Goal: Task Accomplishment & Management: Manage account settings

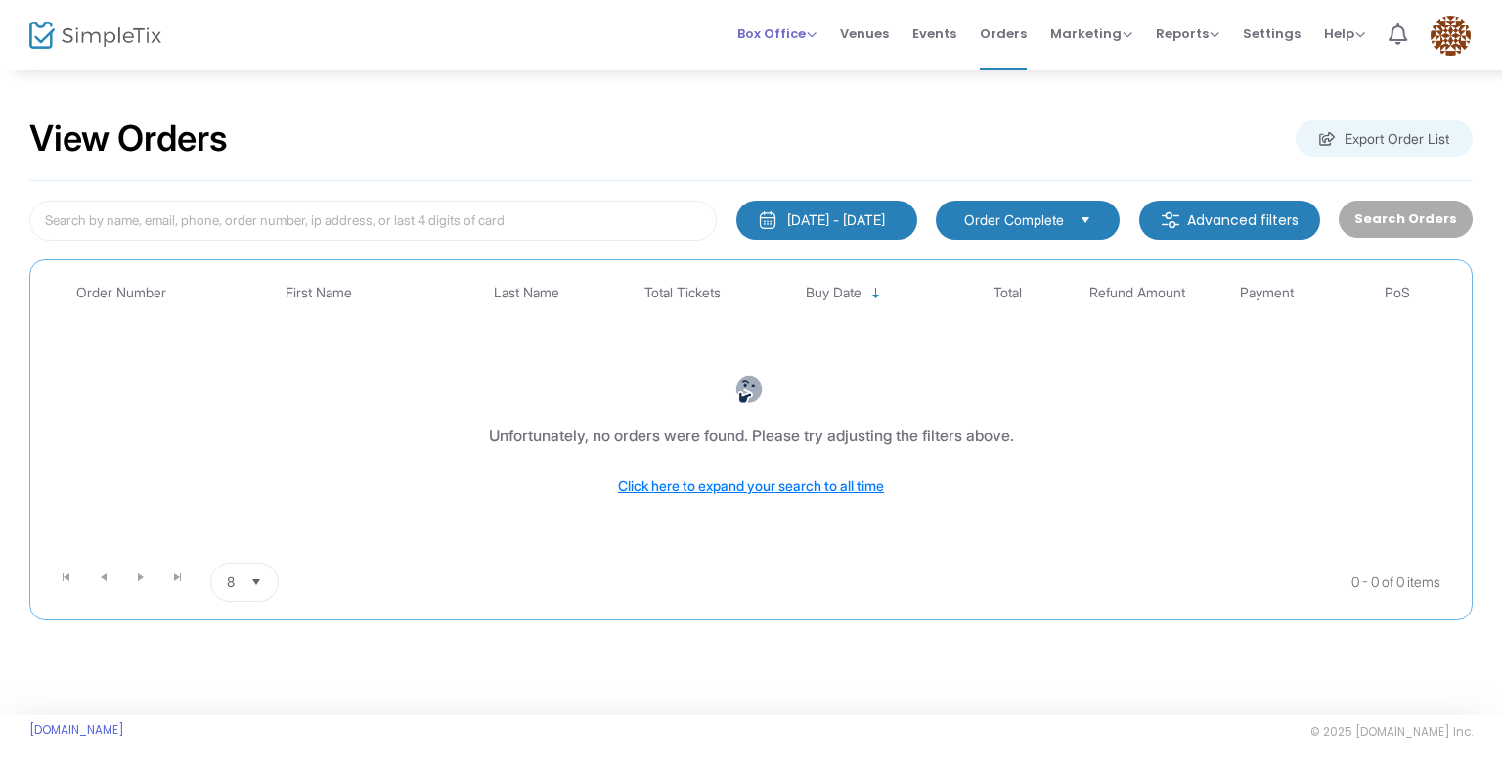
click at [806, 37] on span "Box Office" at bounding box center [776, 33] width 79 height 19
click at [800, 107] on li "Bookings" at bounding box center [807, 104] width 140 height 38
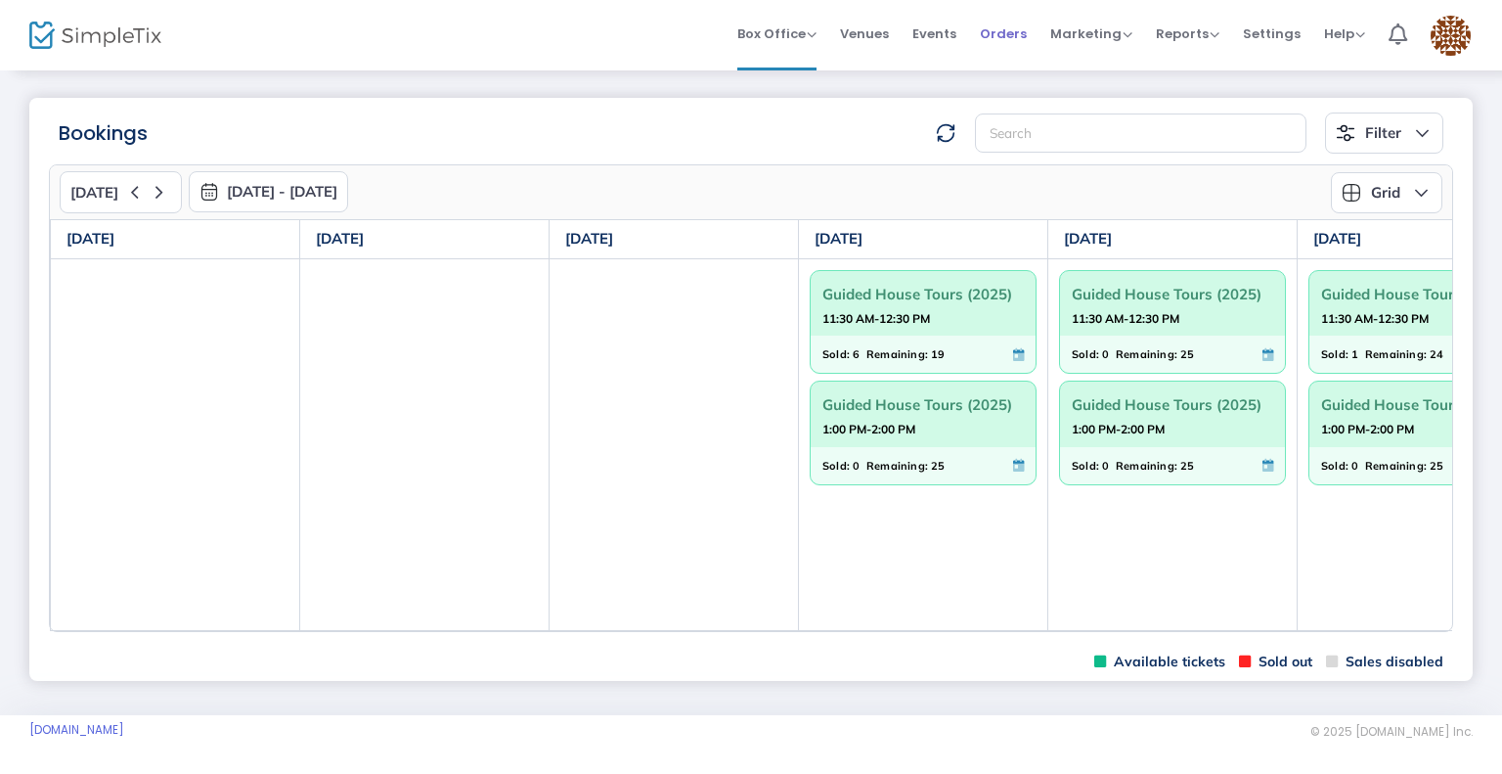
click at [1019, 27] on span "Orders" at bounding box center [1003, 34] width 47 height 50
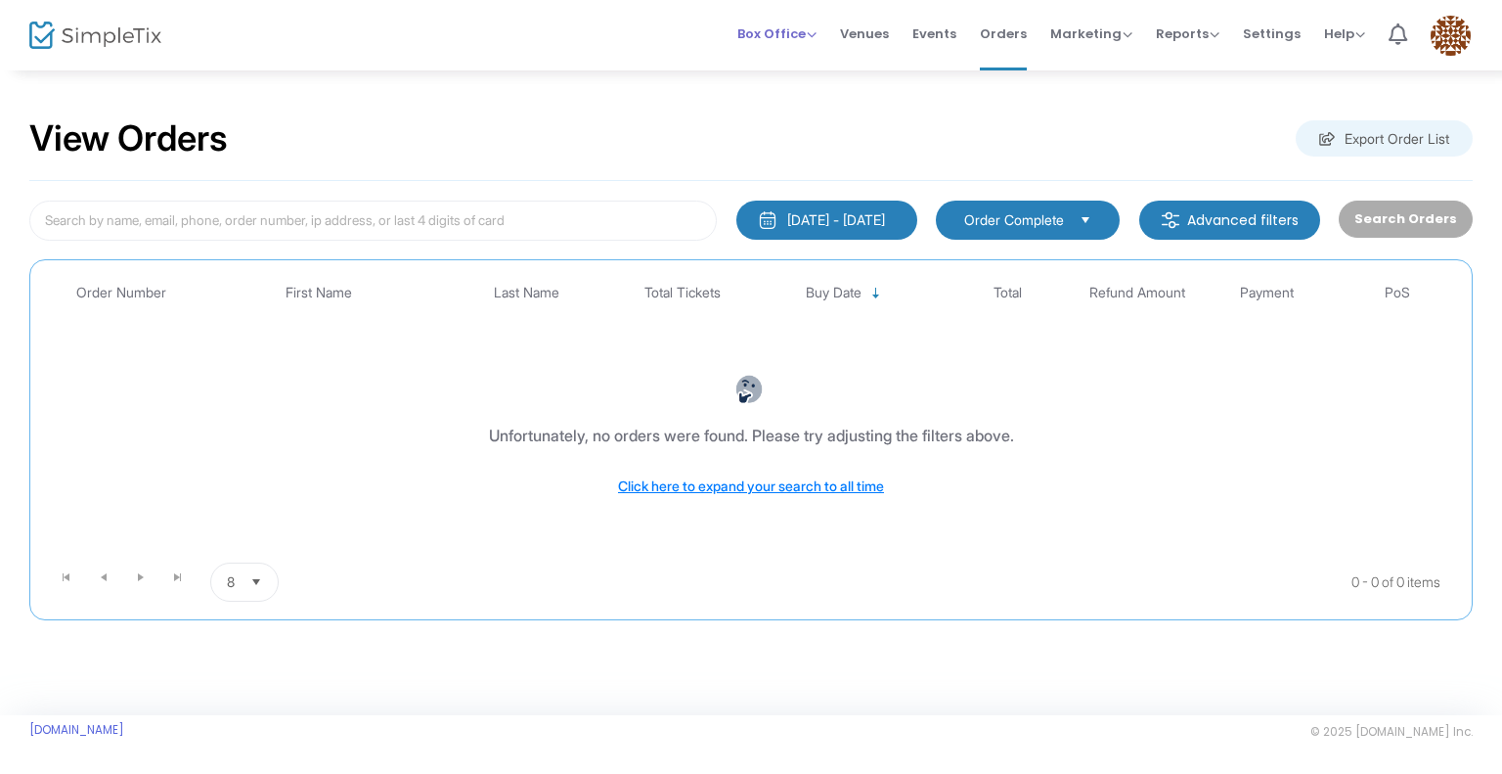
click at [802, 30] on span "Box Office" at bounding box center [776, 33] width 79 height 19
click at [795, 96] on li "Bookings" at bounding box center [807, 104] width 140 height 38
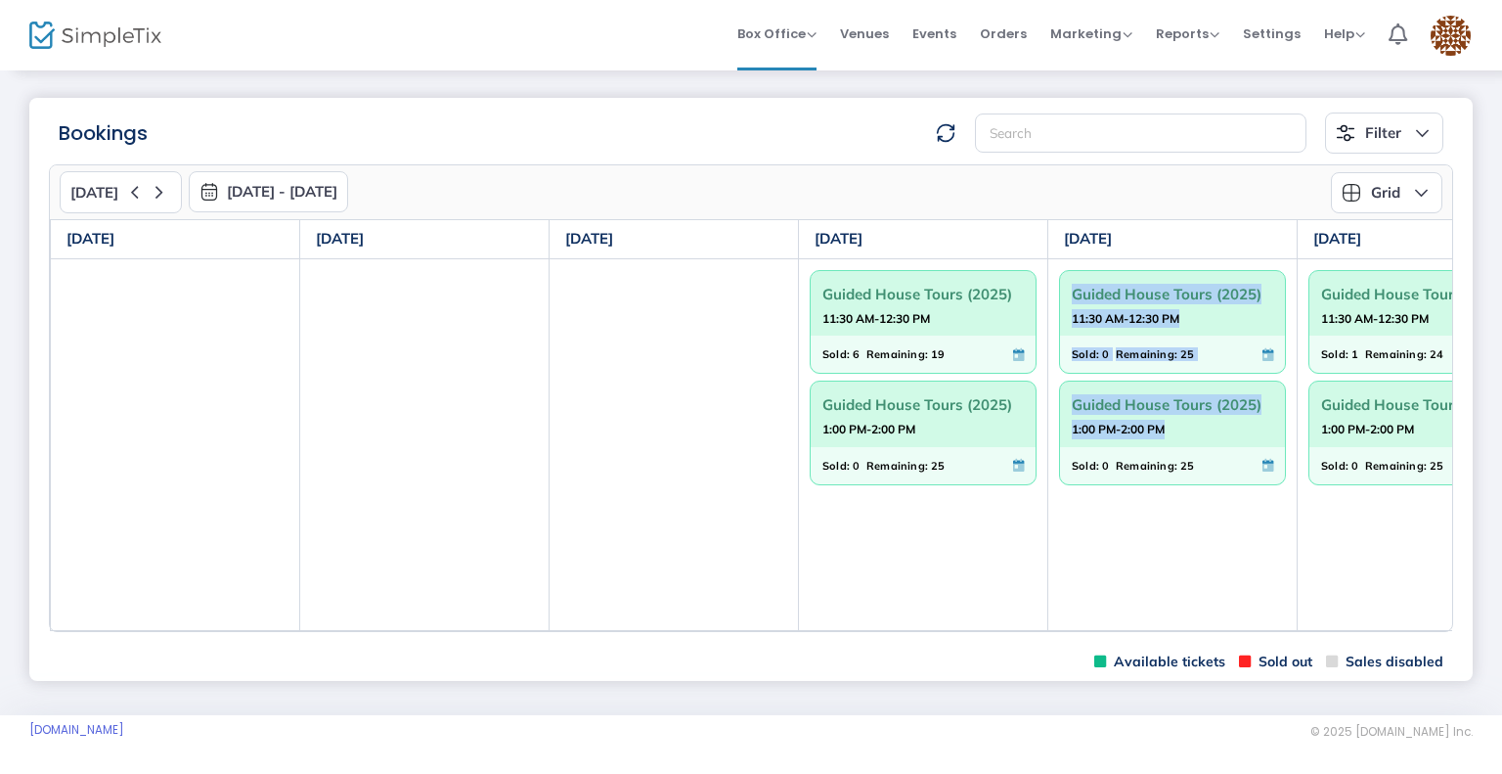
drag, startPoint x: 997, startPoint y: 625, endPoint x: 1063, endPoint y: 620, distance: 65.7
click at [1063, 620] on tr "Guided House Tours (2025) 11:30 AM-12:30 PM Sold: 6 Remaining: 19 Guided House …" at bounding box center [924, 444] width 1746 height 372
click at [895, 316] on strong "11:30 AM-12:30 PM" at bounding box center [876, 318] width 108 height 24
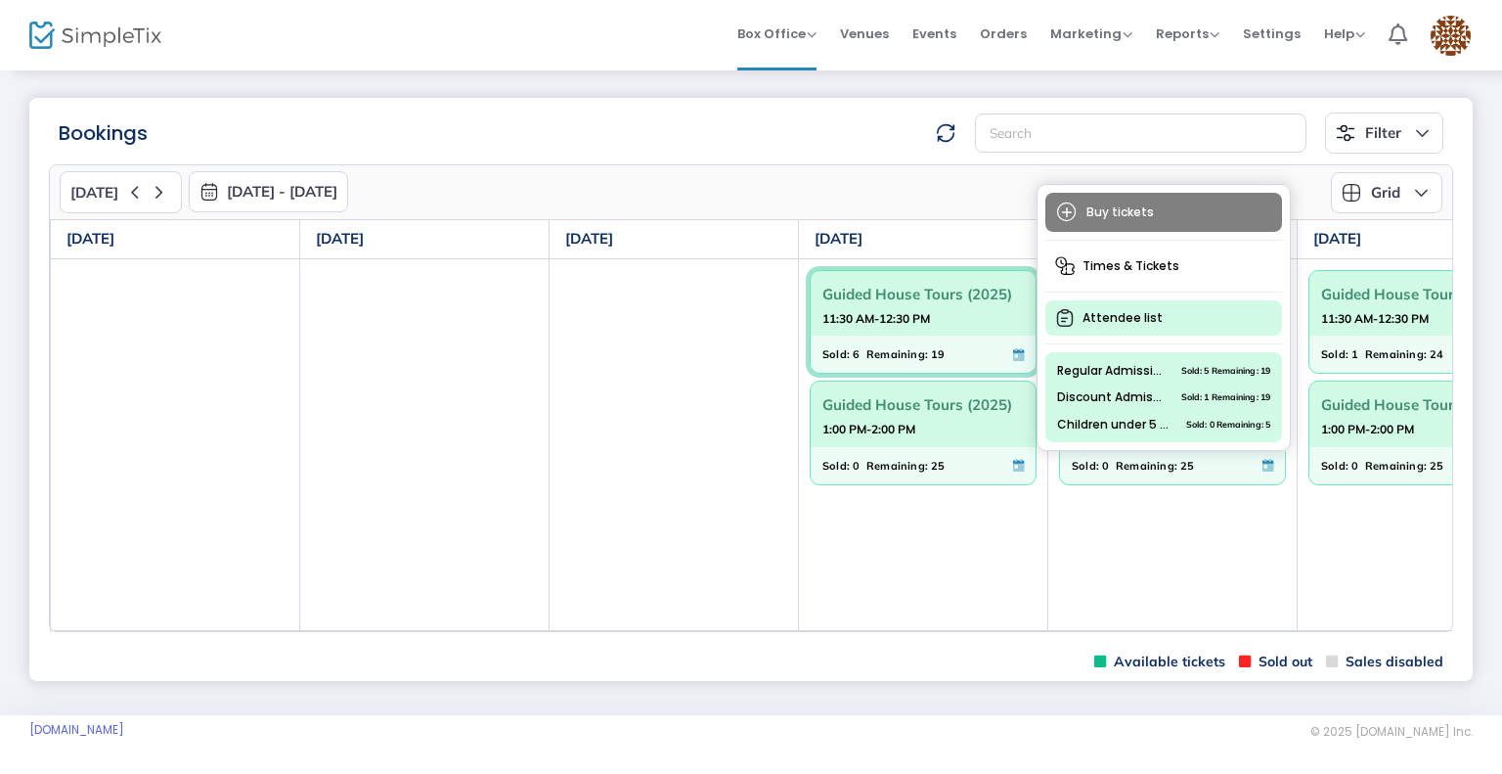
click at [1115, 314] on span "Attendee list" at bounding box center [1163, 317] width 237 height 35
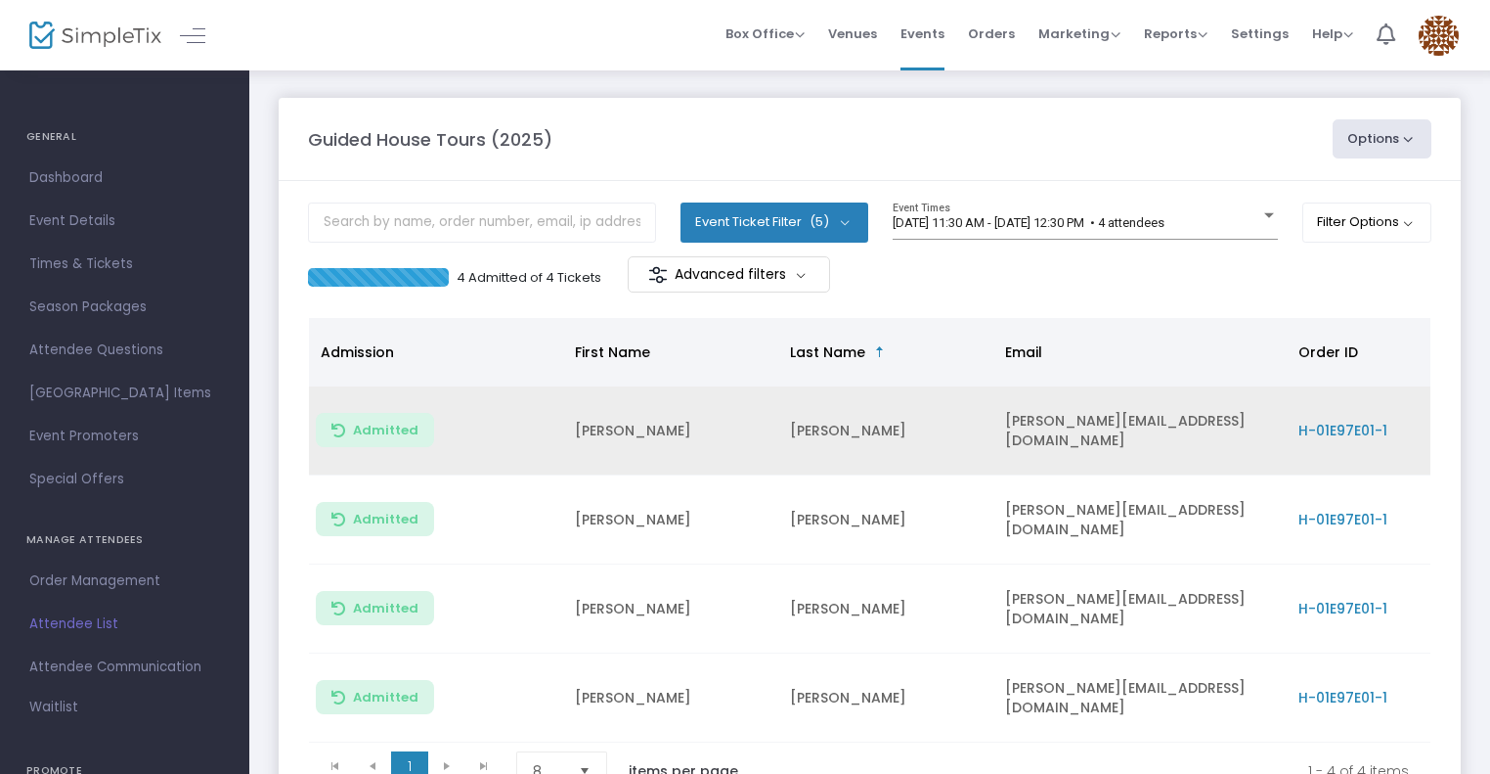
click at [1361, 421] on span "H-01E97E01-1" at bounding box center [1343, 431] width 89 height 20
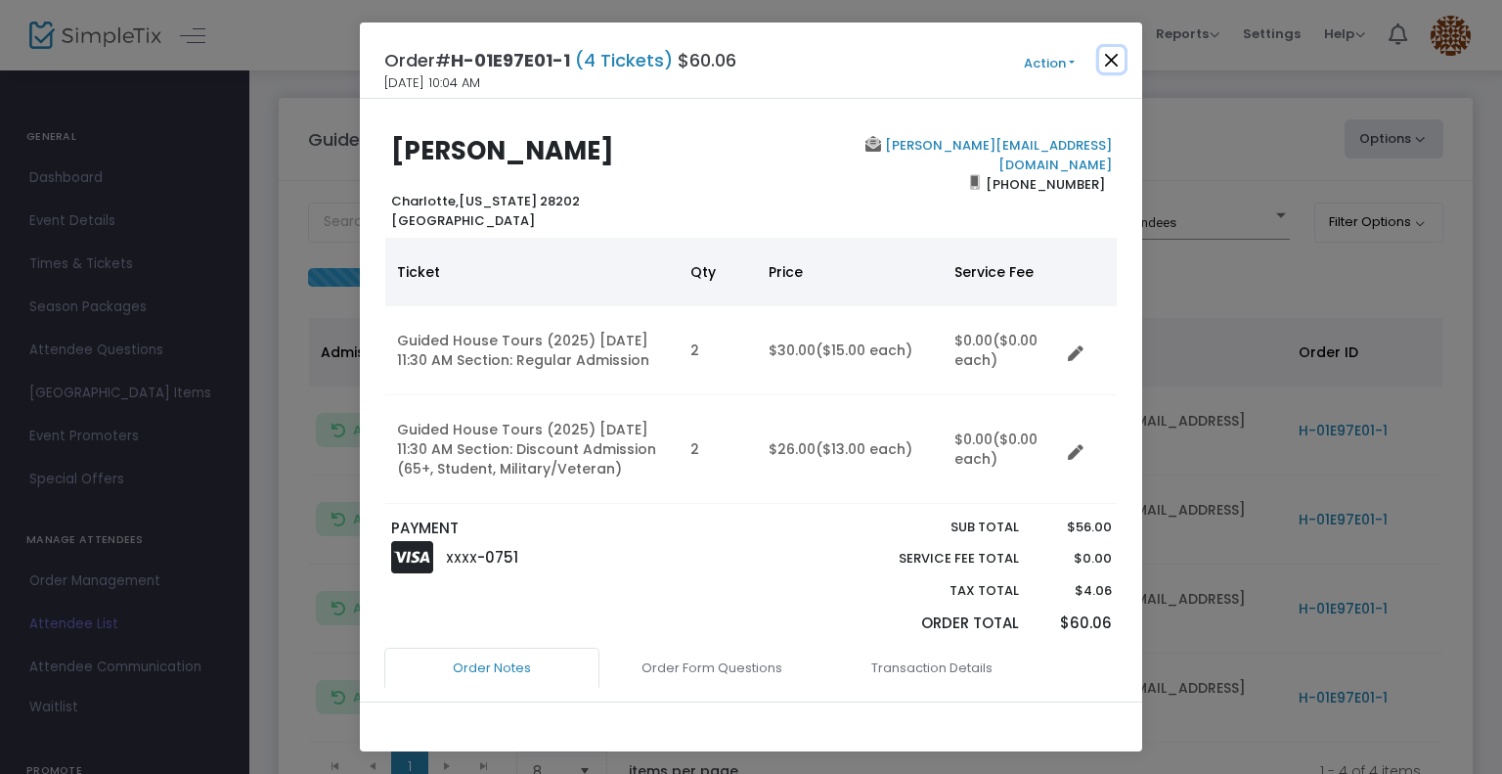
click at [1116, 66] on button "Close" at bounding box center [1111, 59] width 25 height 25
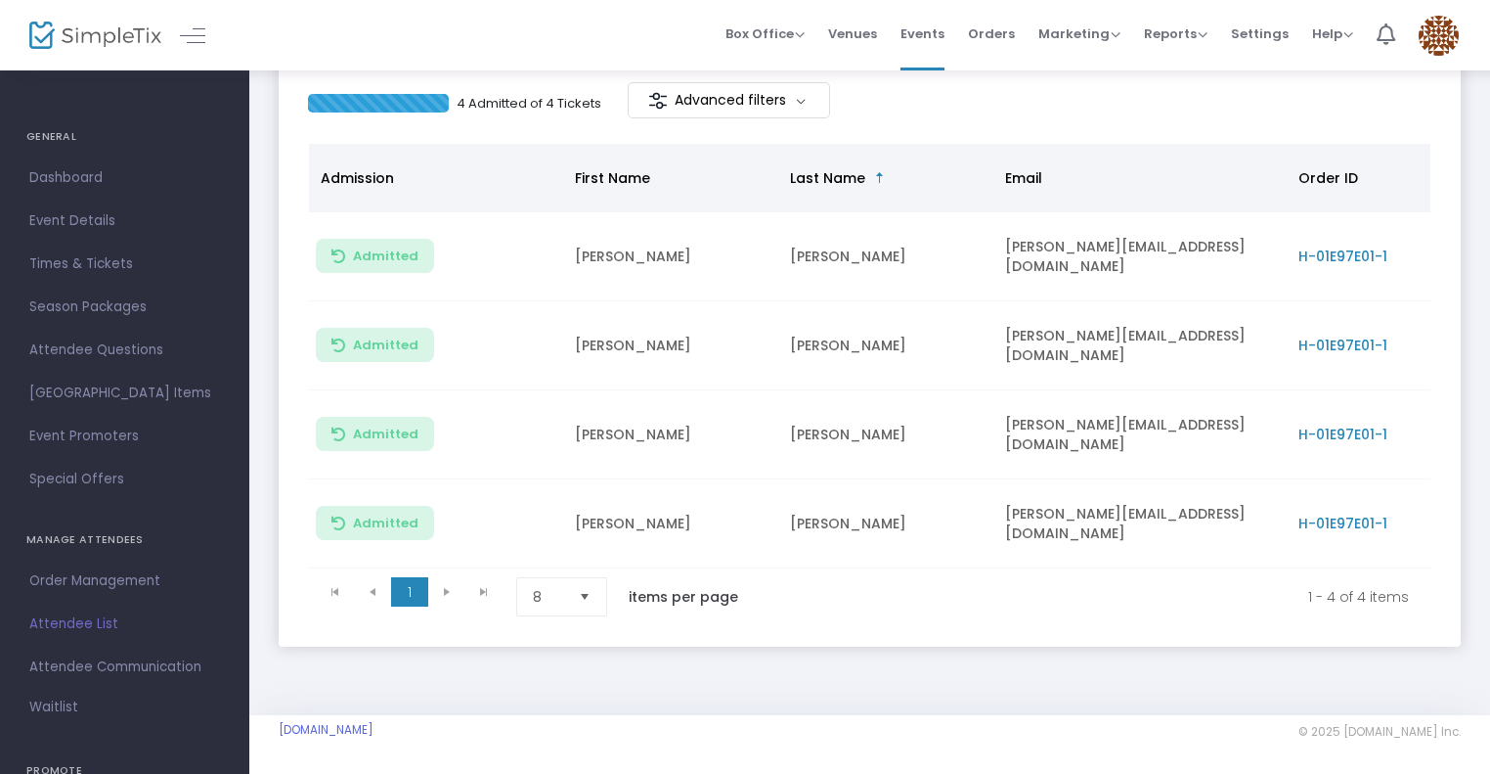
scroll to position [76, 0]
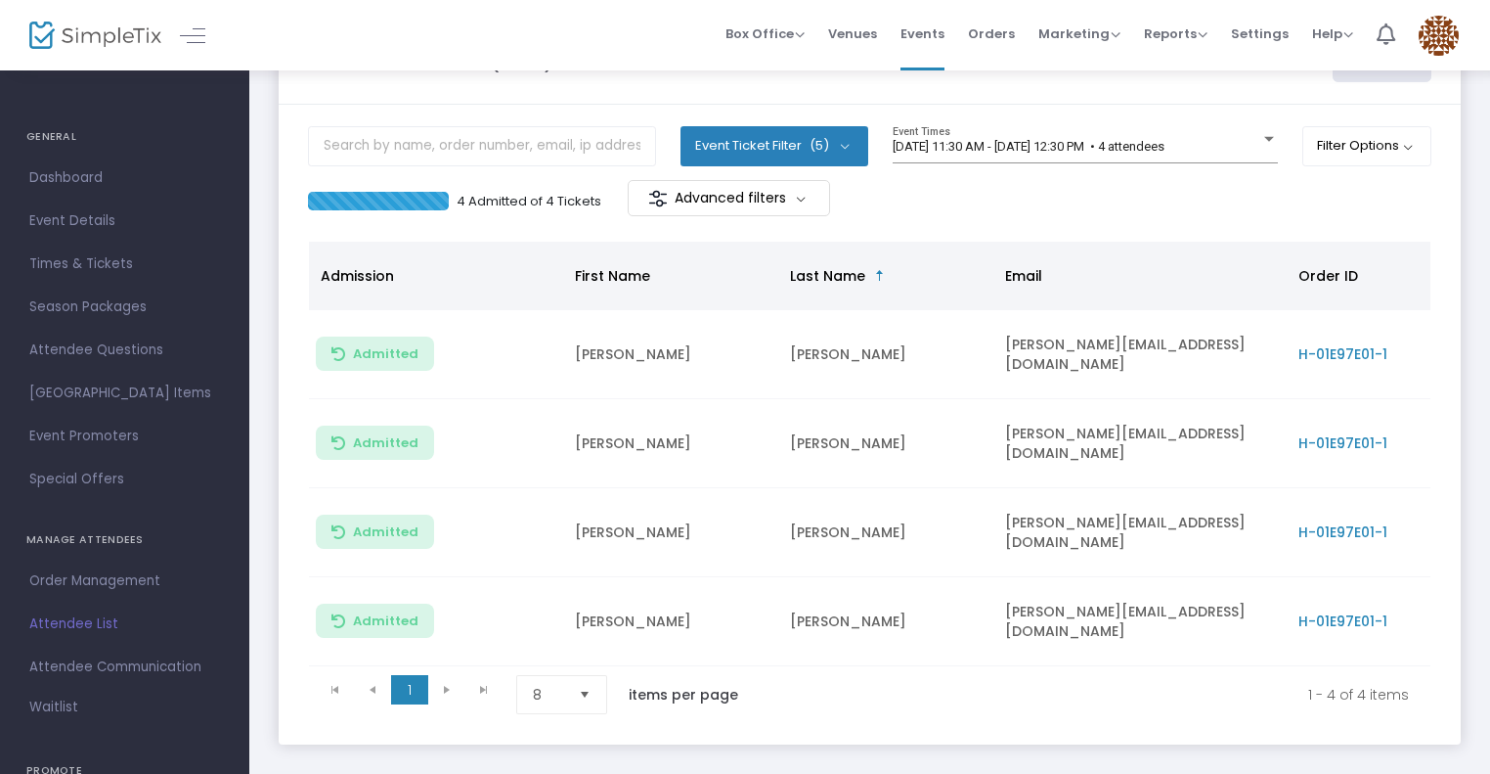
click at [837, 128] on button "Event Ticket Filter (5)" at bounding box center [775, 145] width 188 height 39
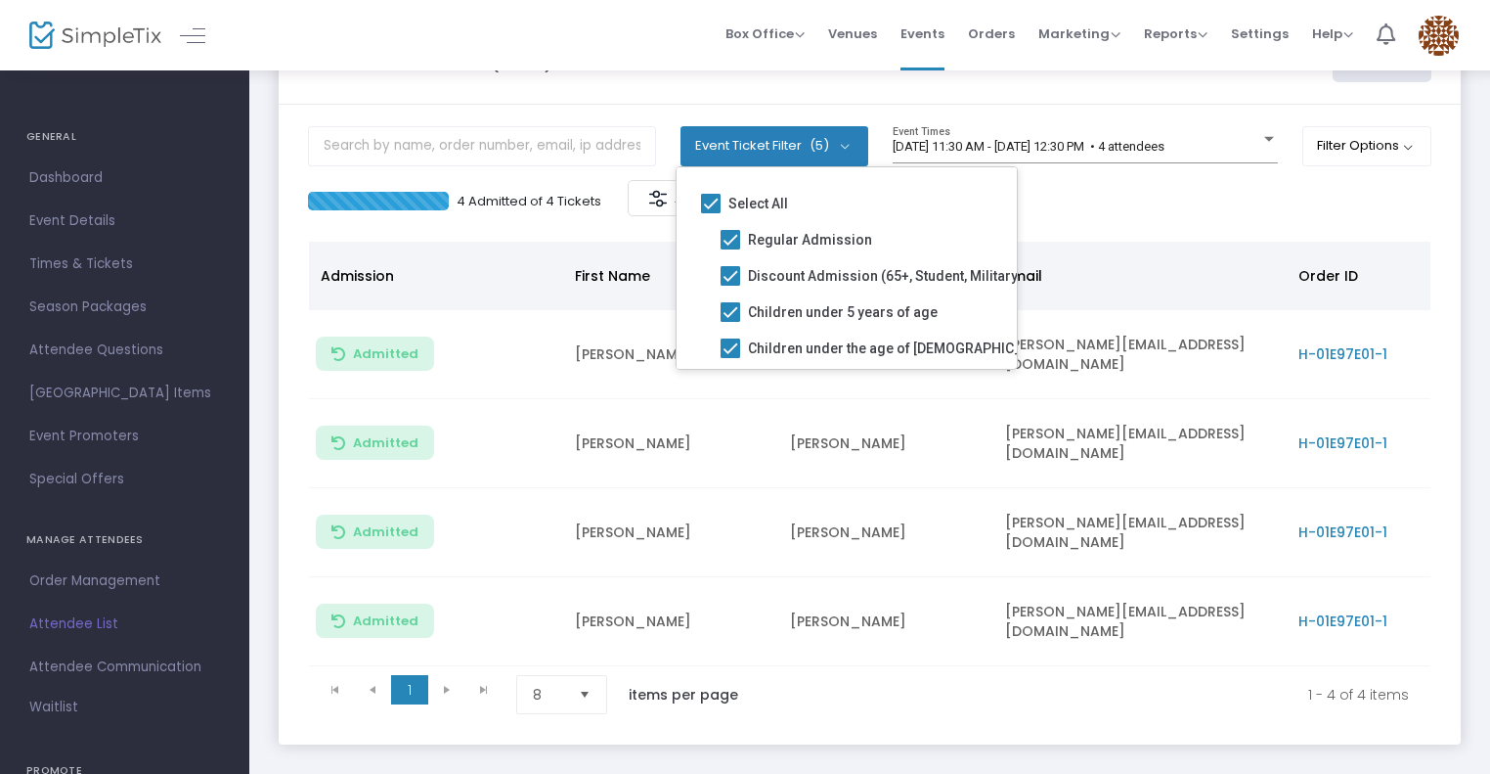
click at [1149, 229] on m-panel-content "Event Ticket Filter (5) Select All Regular Admission Discount Admission (65+, S…" at bounding box center [870, 425] width 1182 height 640
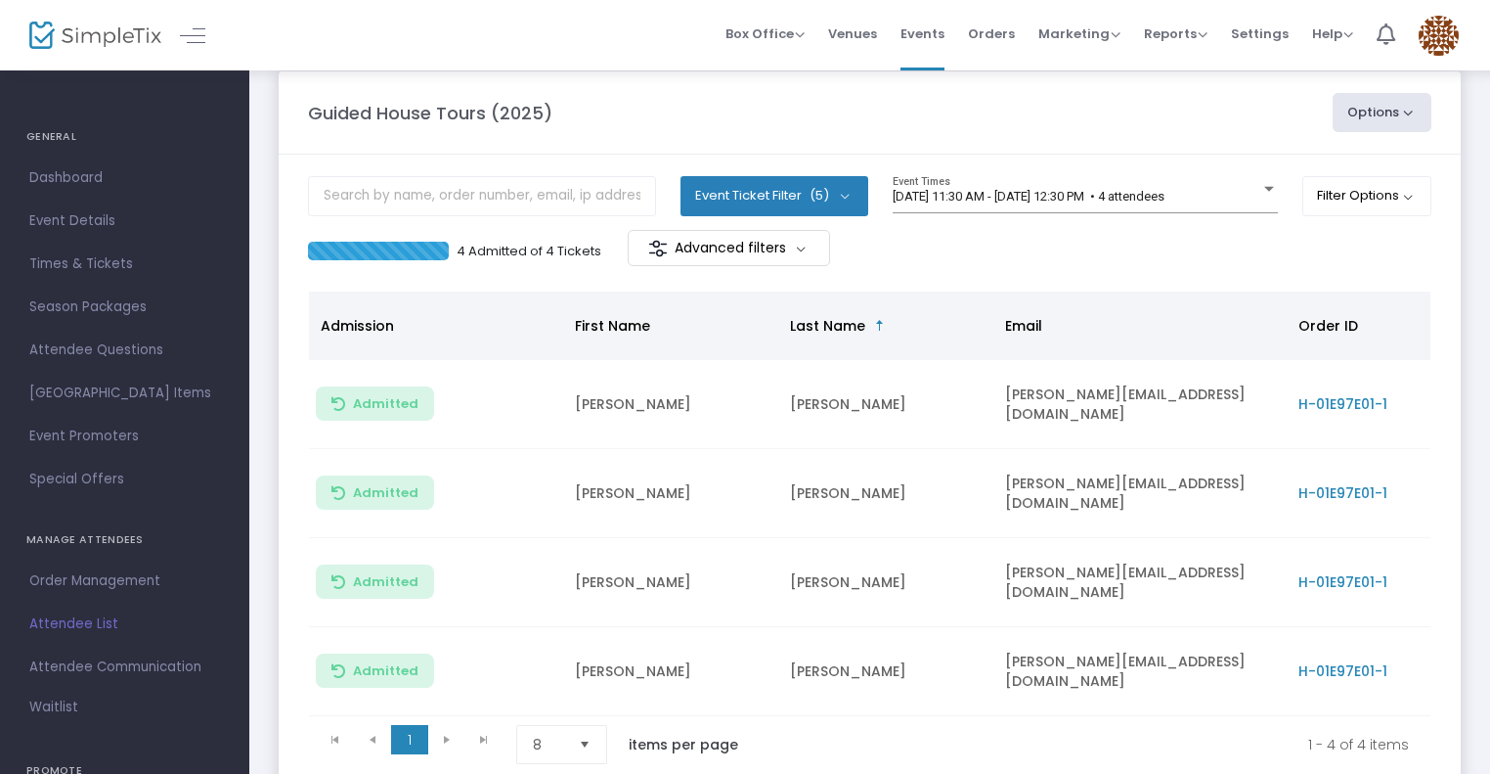
scroll to position [0, 0]
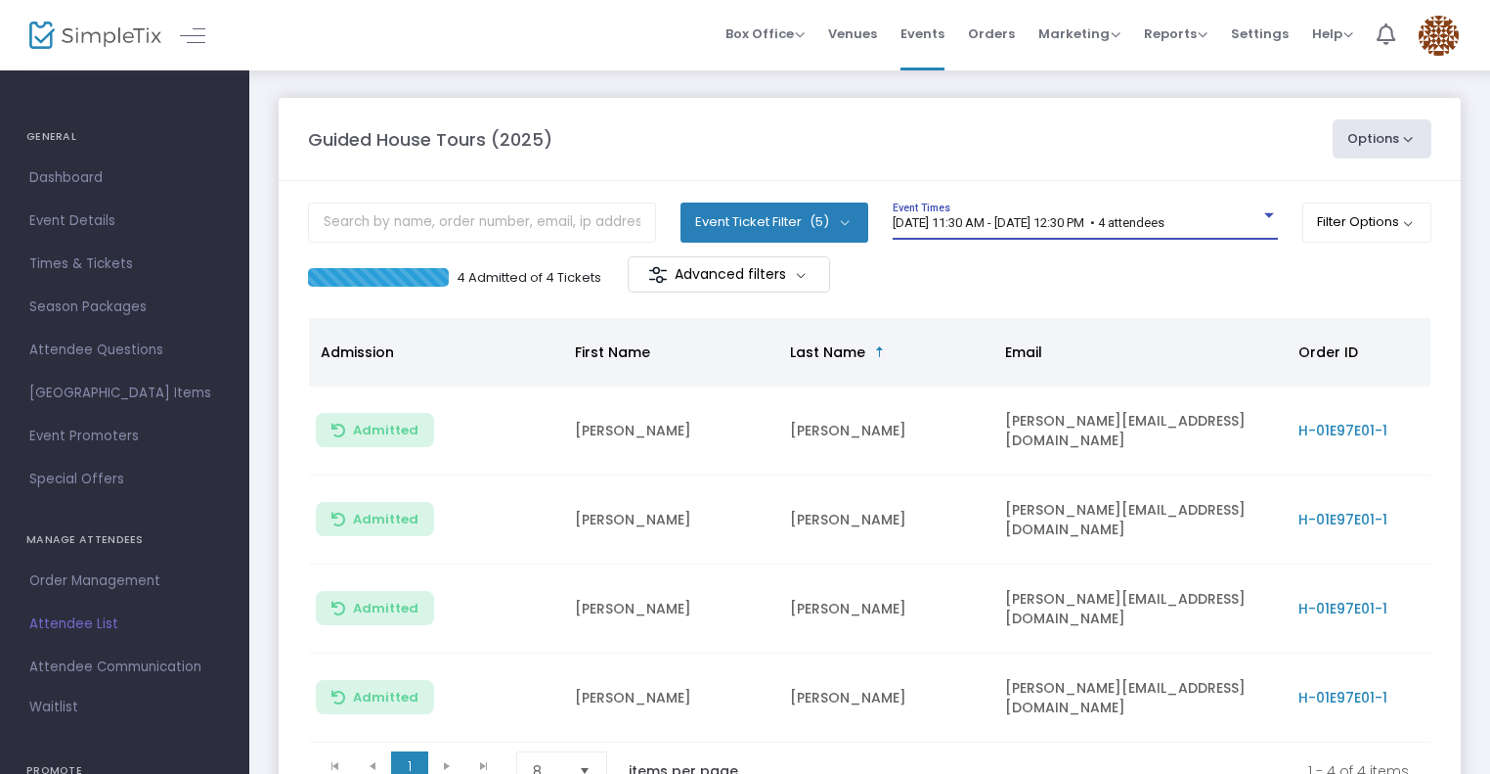
click at [1149, 229] on span "[DATE] 11:30 AM - [DATE] 12:30 PM • 4 attendees" at bounding box center [1029, 222] width 272 height 15
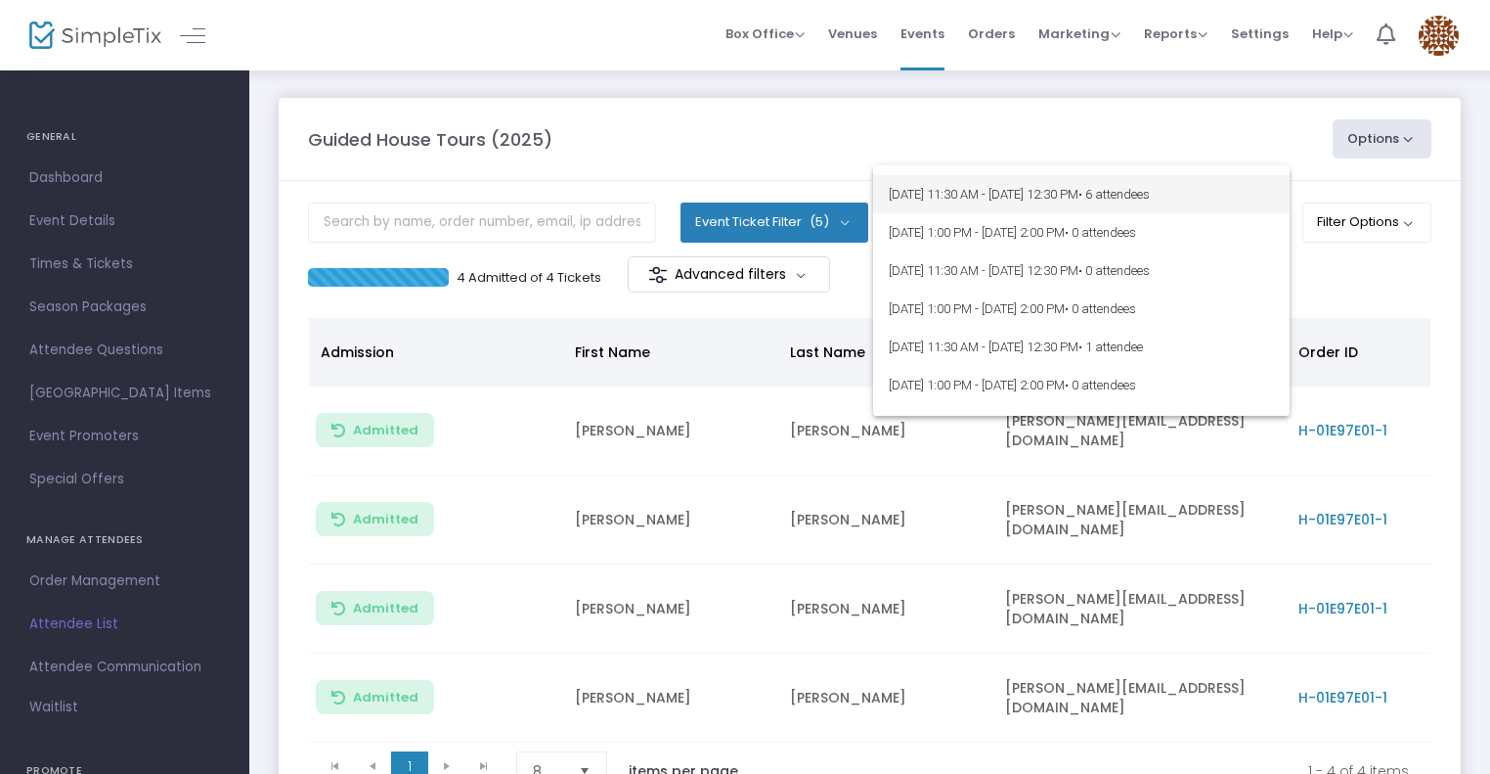
scroll to position [8588, 0]
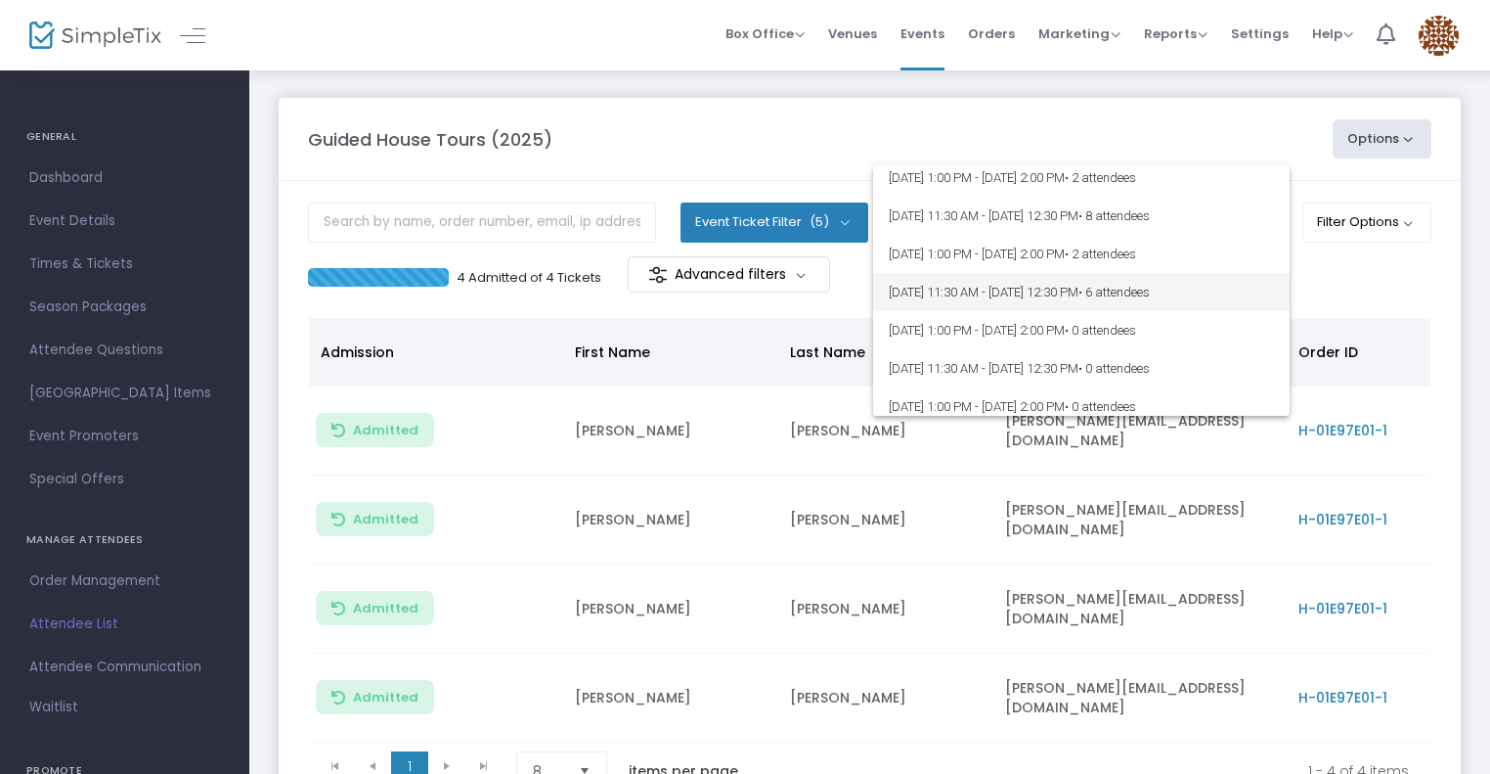
click at [1064, 288] on span "[DATE] 11:30 AM - [DATE] 12:30 PM • 6 attendees" at bounding box center [1081, 292] width 385 height 38
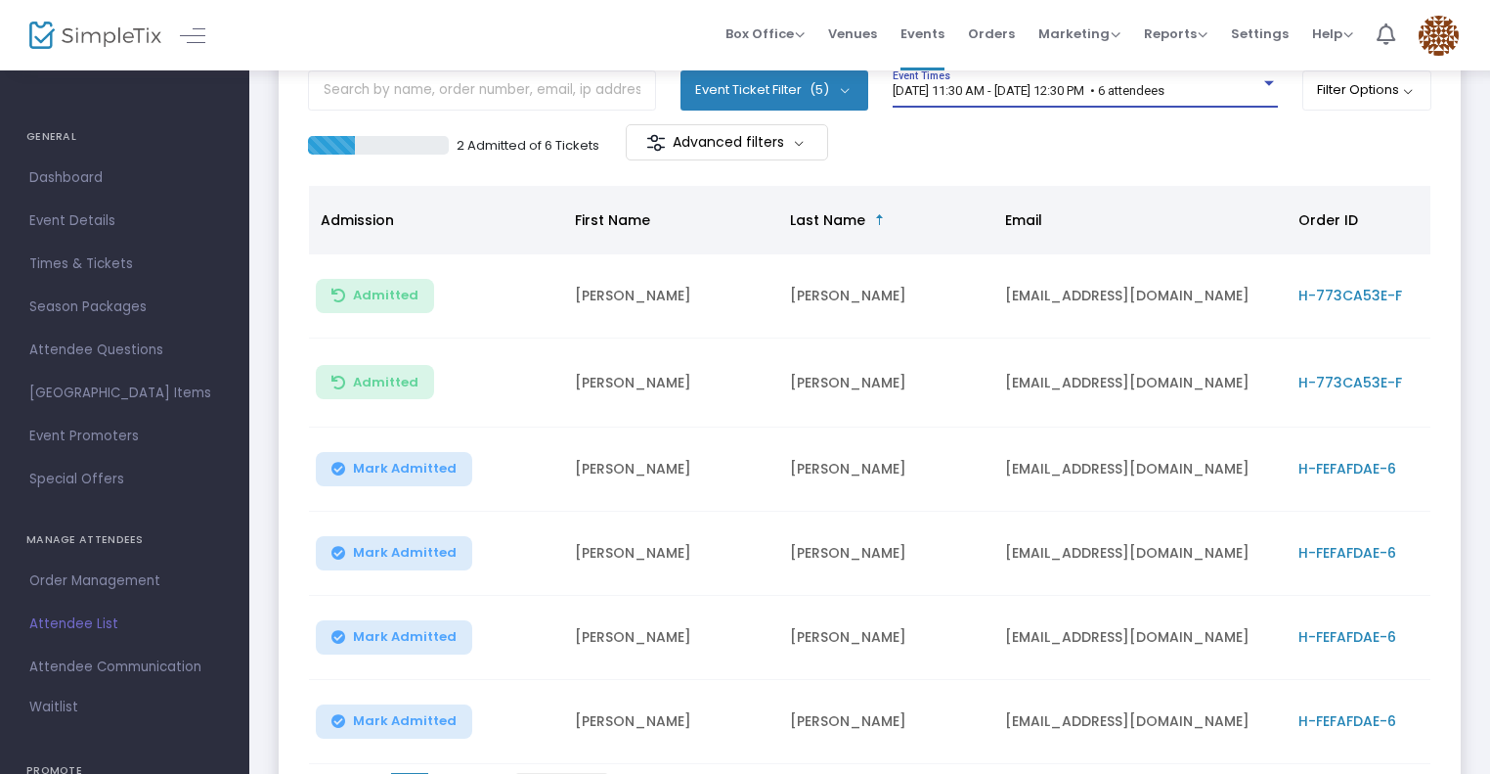
scroll to position [293, 0]
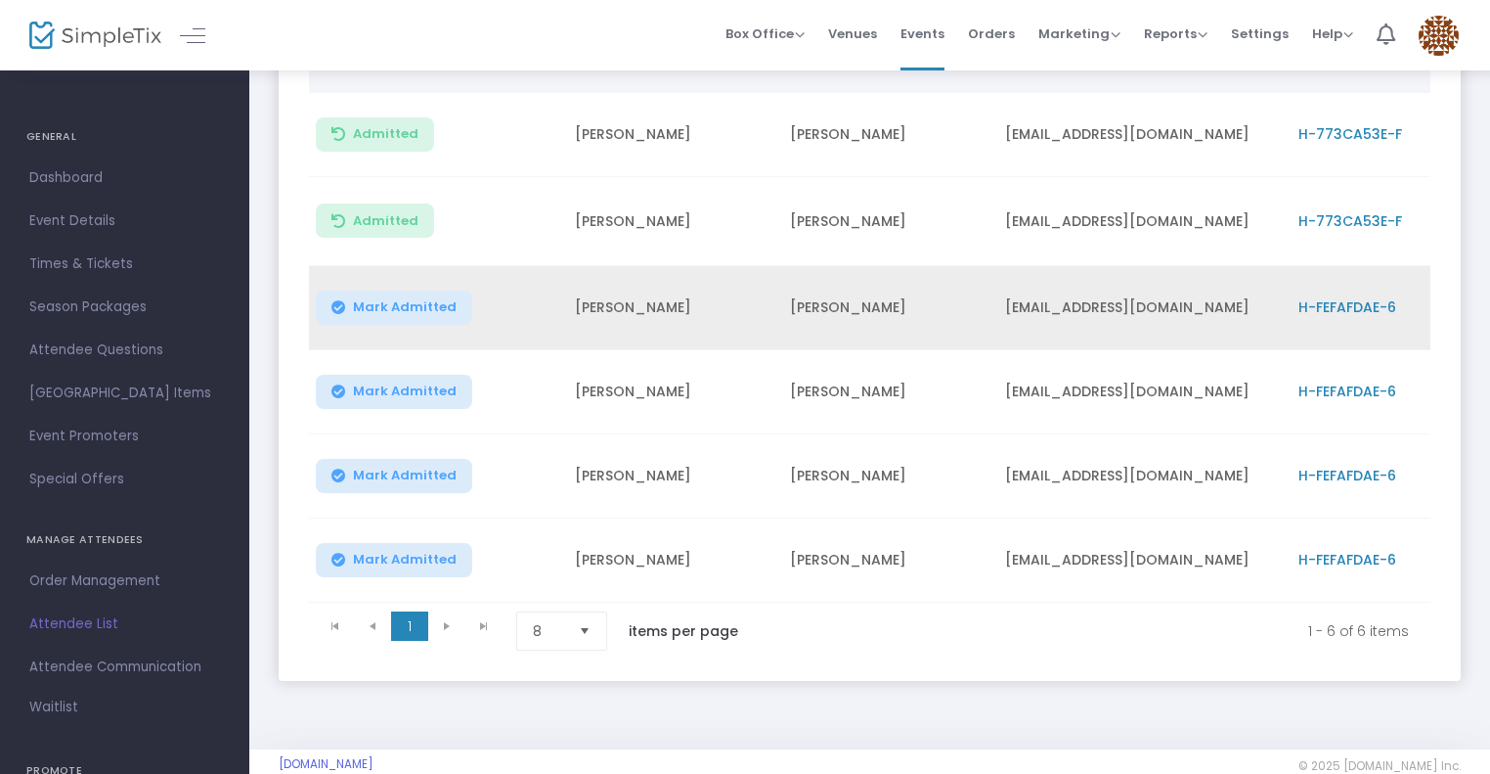
click at [1325, 307] on span "H-FEFAFDAE-6" at bounding box center [1348, 307] width 98 height 20
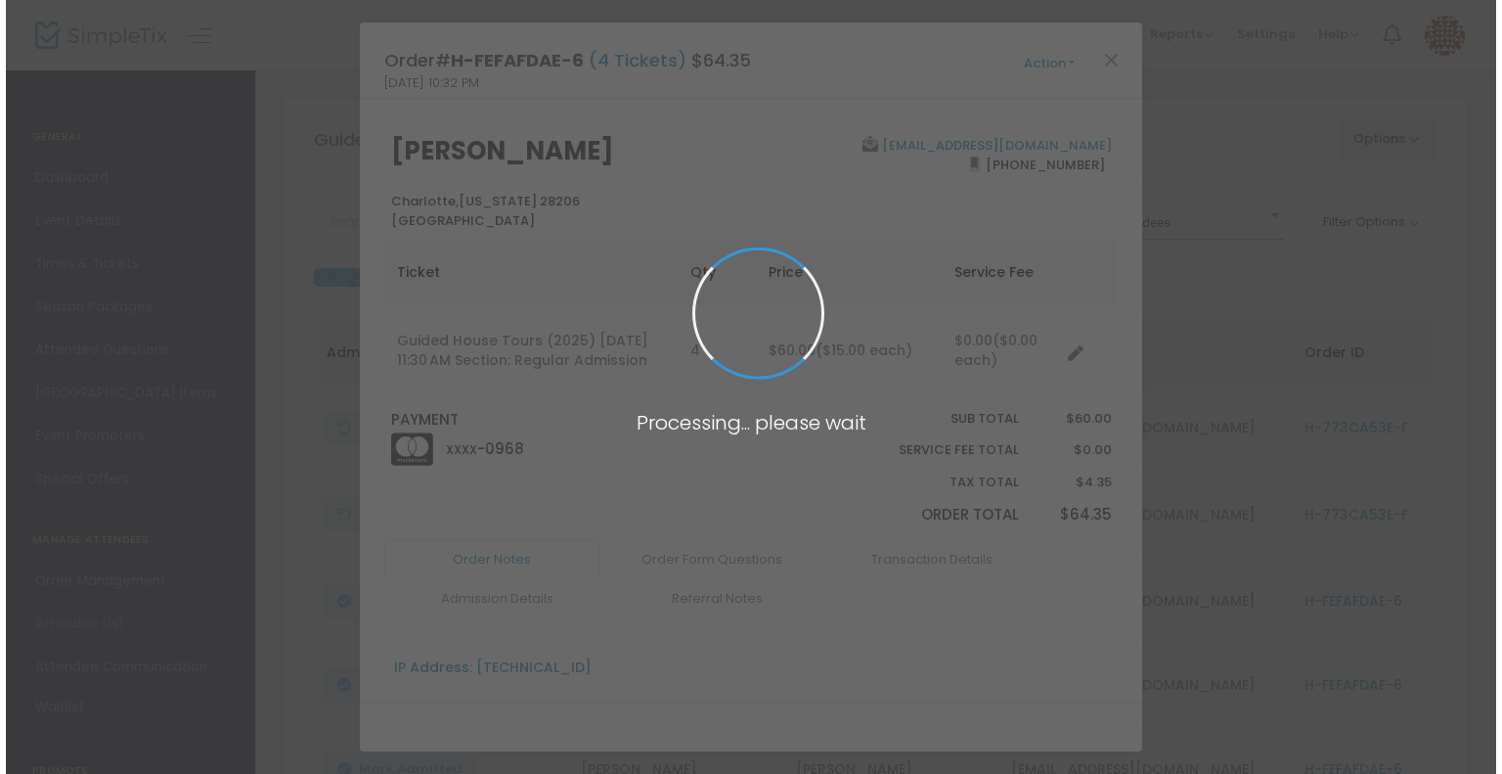
scroll to position [0, 0]
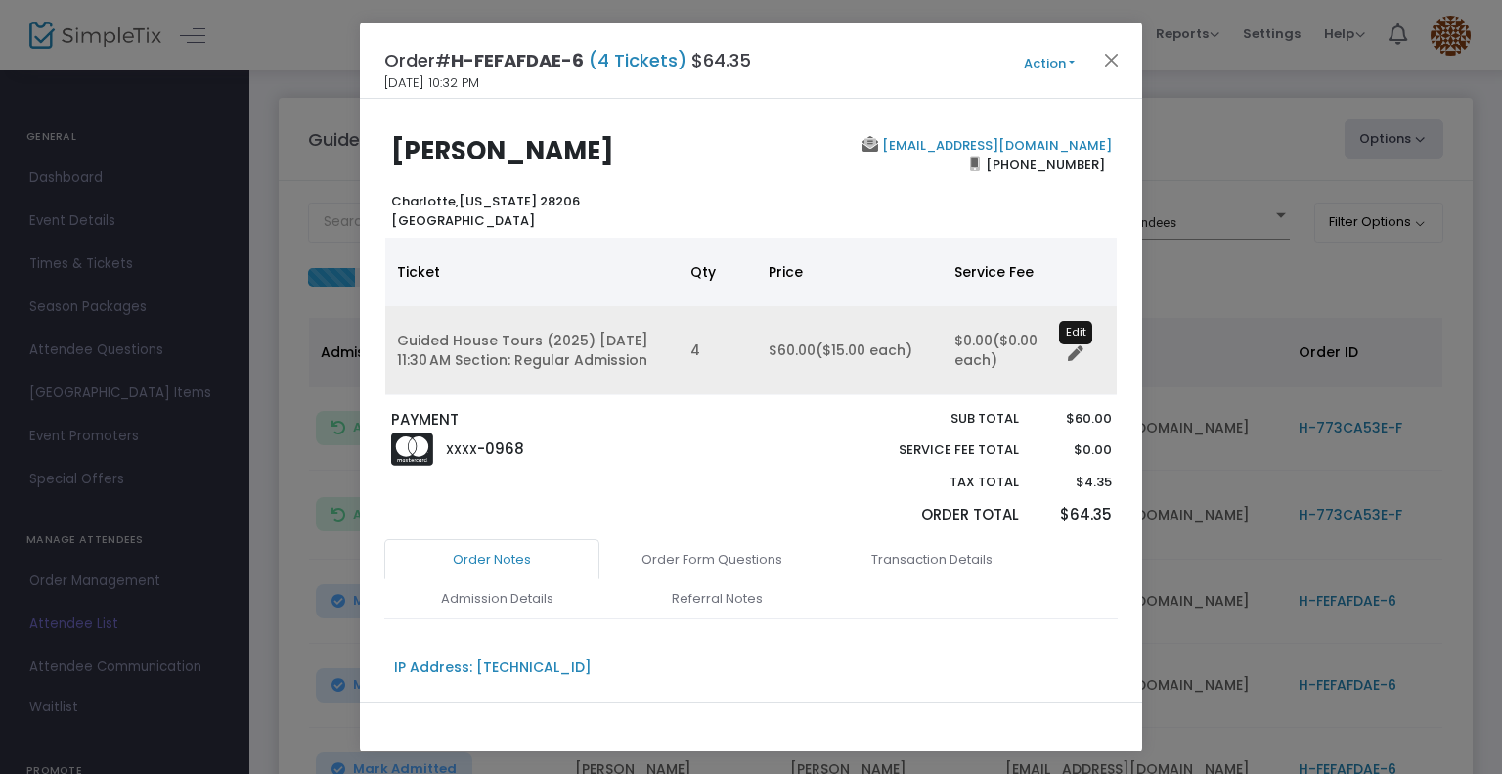
click at [1080, 353] on icon "Data table" at bounding box center [1076, 354] width 16 height 16
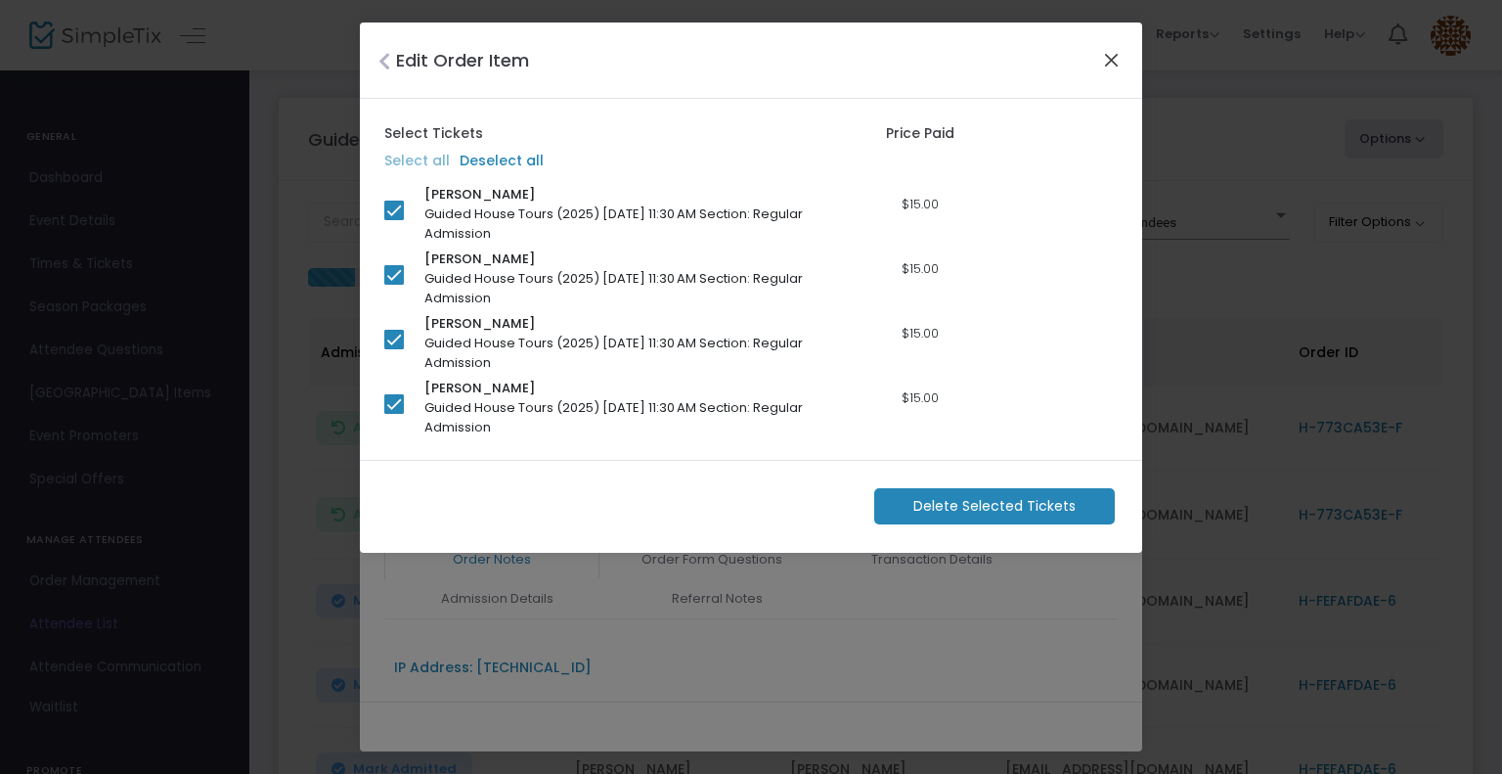
click at [1103, 60] on button "Close" at bounding box center [1111, 59] width 25 height 25
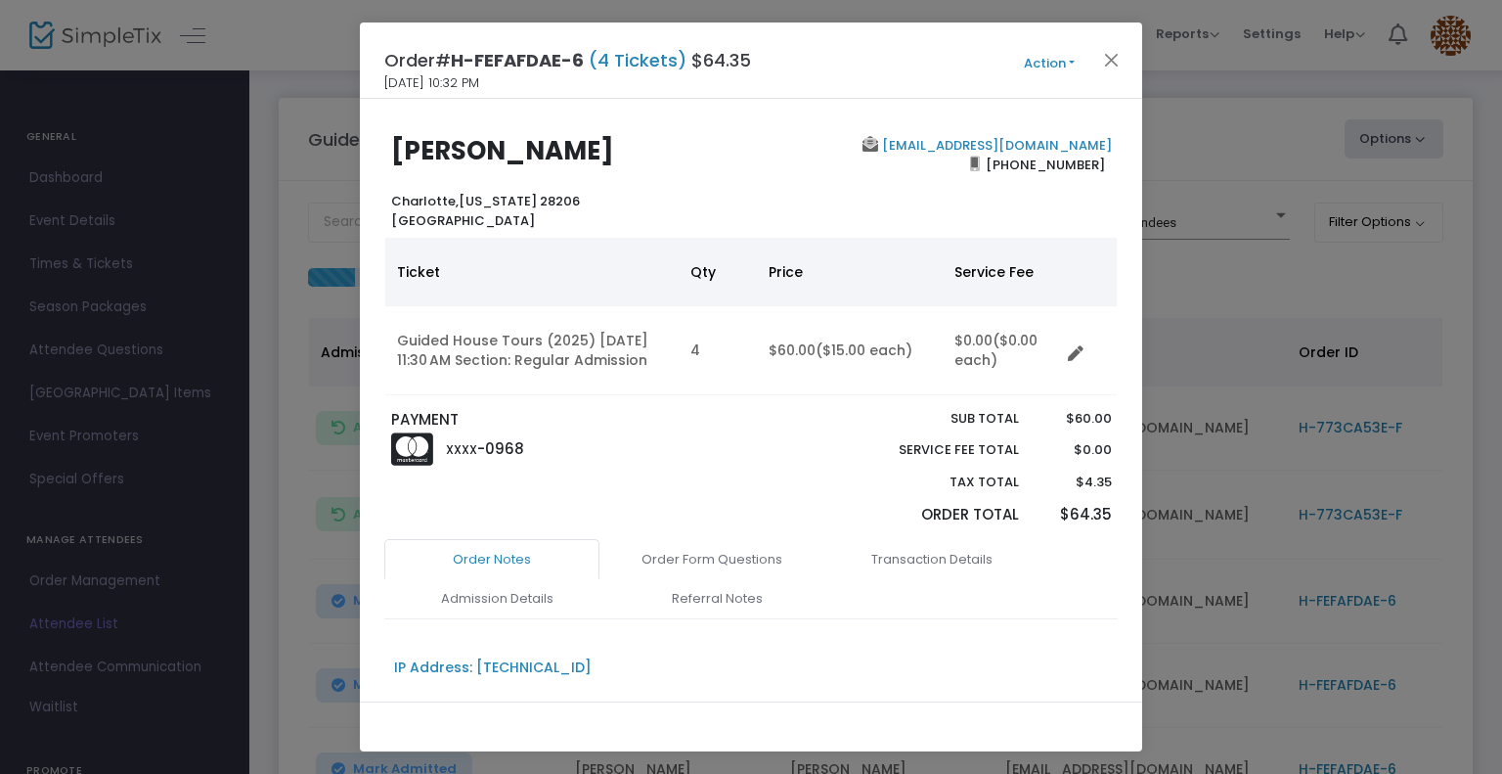
click at [1052, 59] on button "Action" at bounding box center [1049, 64] width 117 height 22
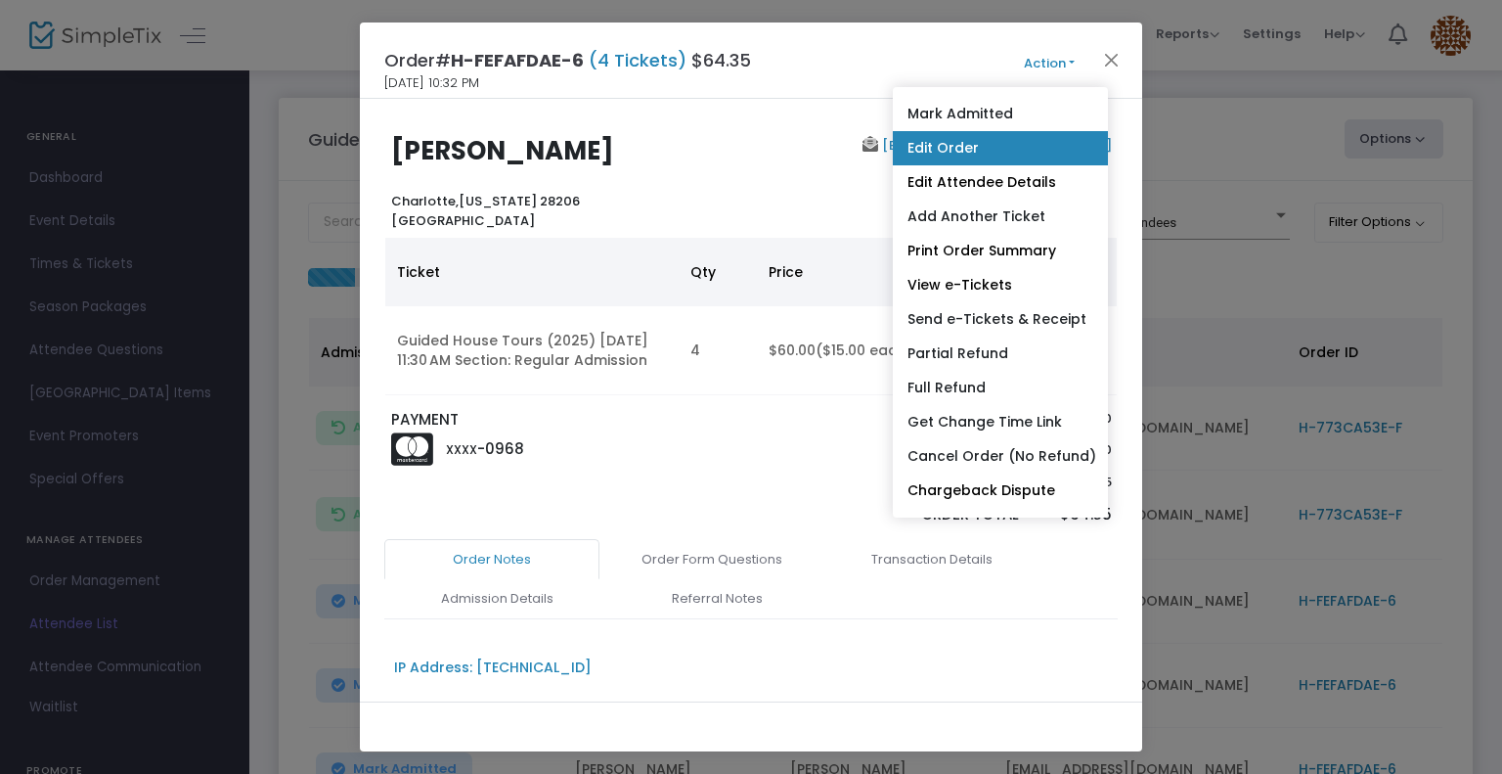
click at [934, 149] on link "Edit Order" at bounding box center [1000, 148] width 215 height 34
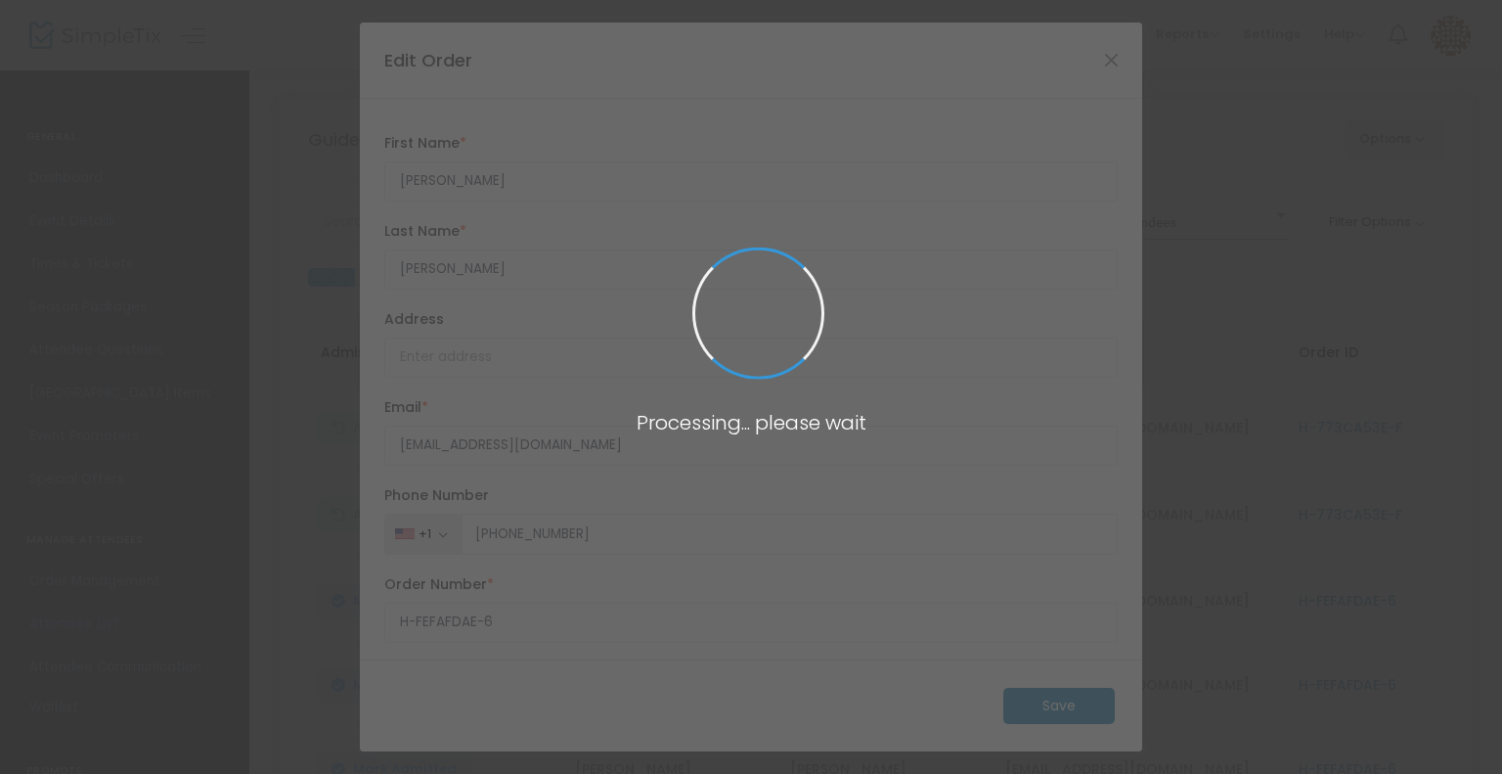
type input "[US_STATE]"
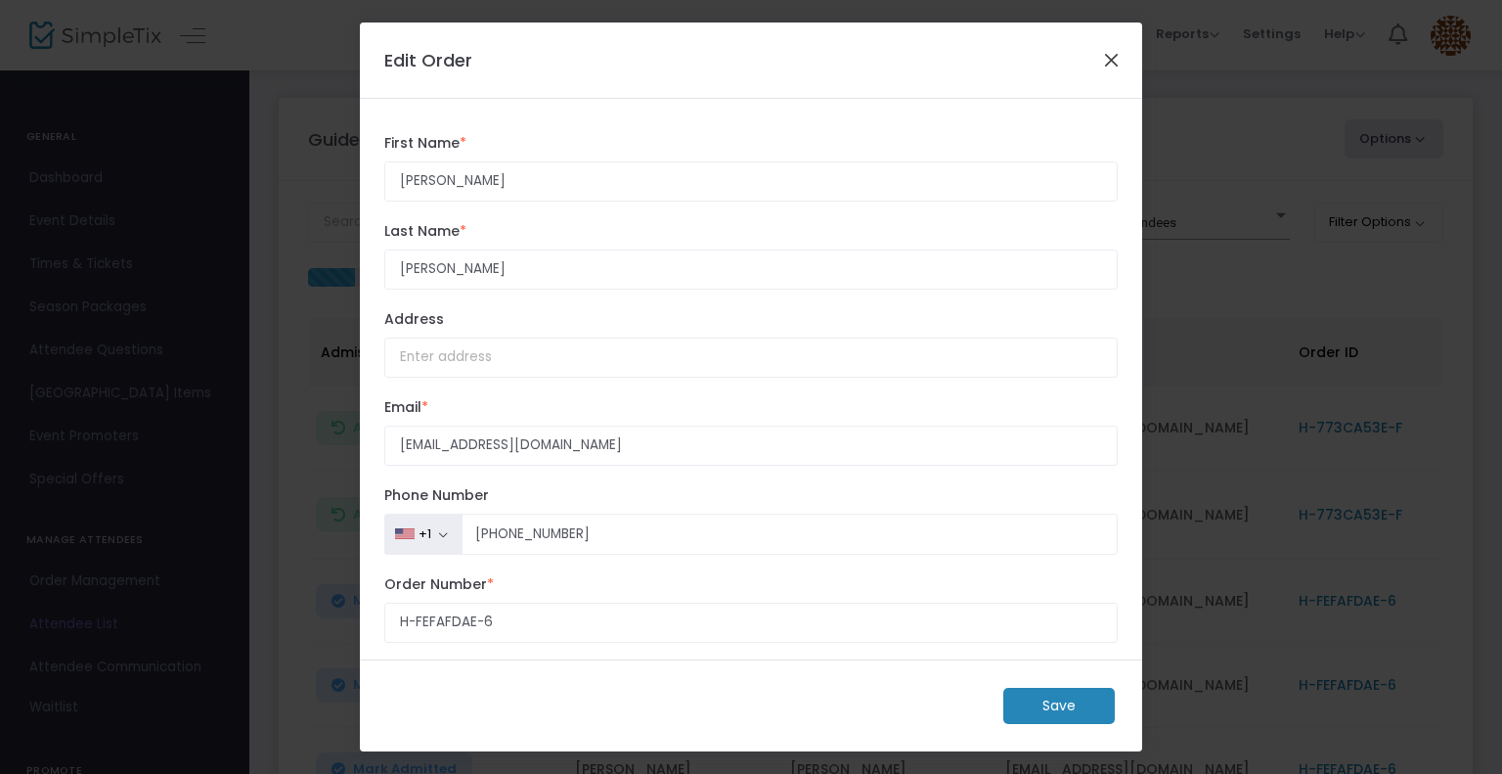
click at [1107, 65] on button "Close" at bounding box center [1111, 59] width 25 height 25
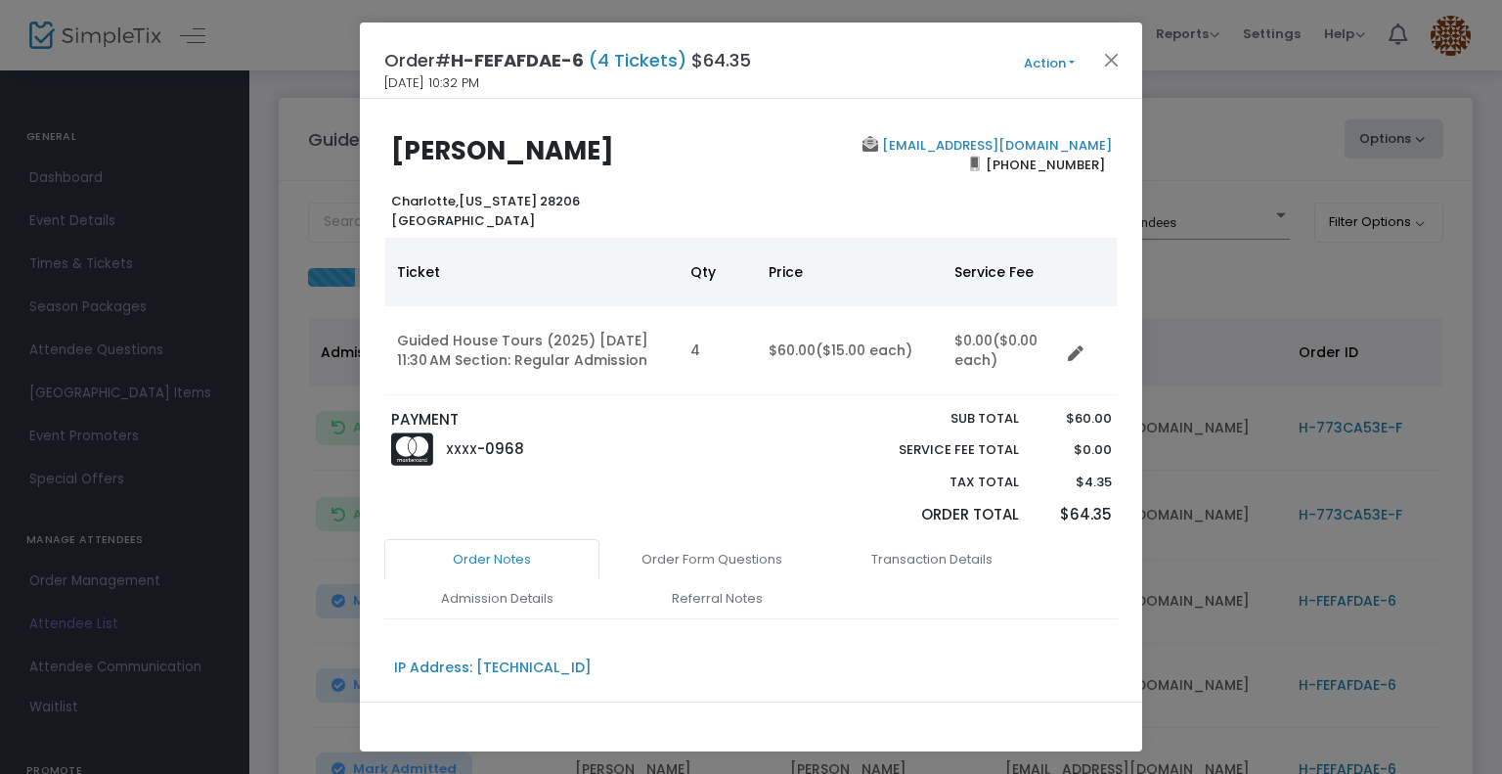
click at [1070, 58] on button "Action" at bounding box center [1049, 64] width 117 height 22
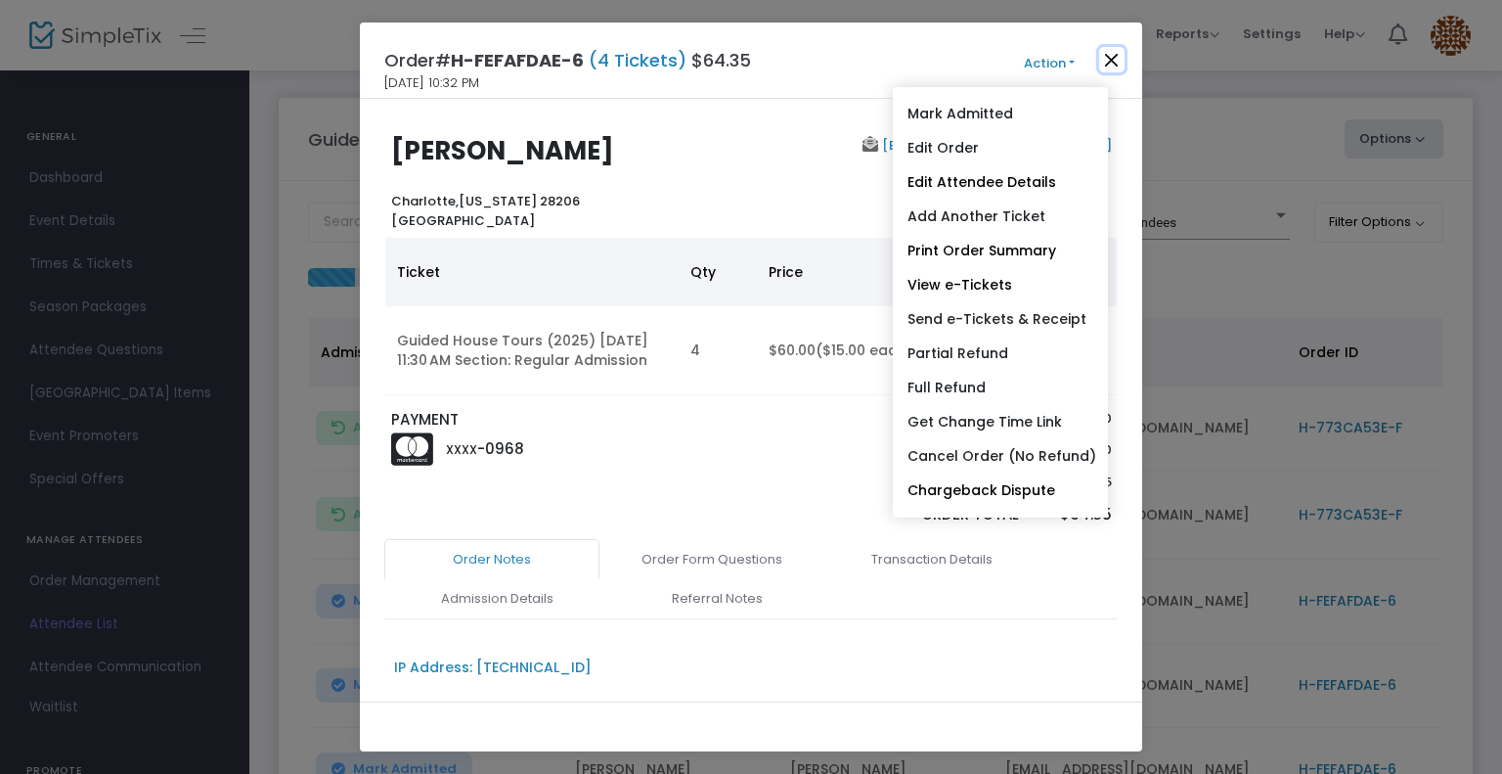
click at [1121, 55] on button "Close" at bounding box center [1111, 59] width 25 height 25
